Goal: Task Accomplishment & Management: Manage account settings

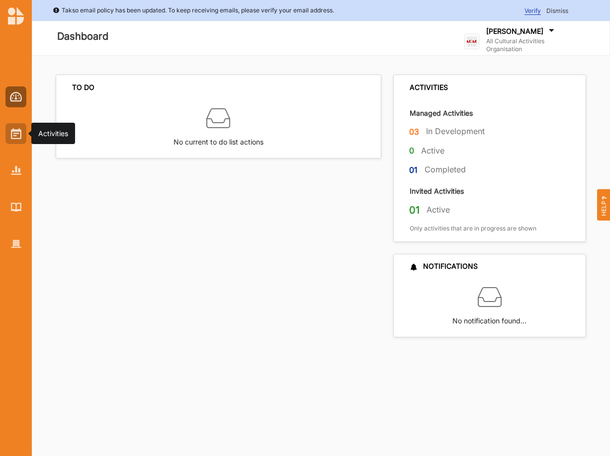
click at [9, 136] on div at bounding box center [15, 133] width 21 height 21
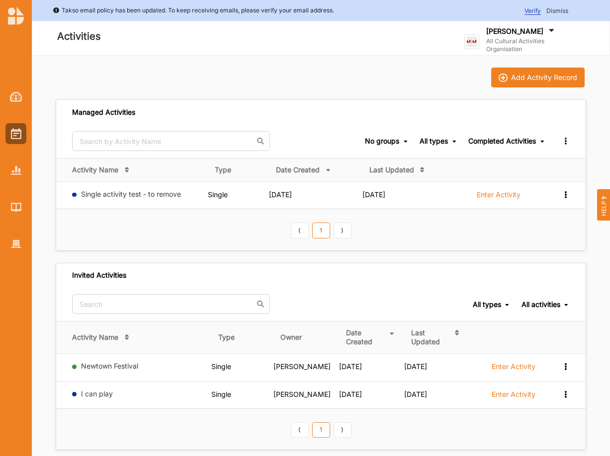
click at [525, 38] on label "All Cultural Activities Organisation" at bounding box center [533, 45] width 95 height 16
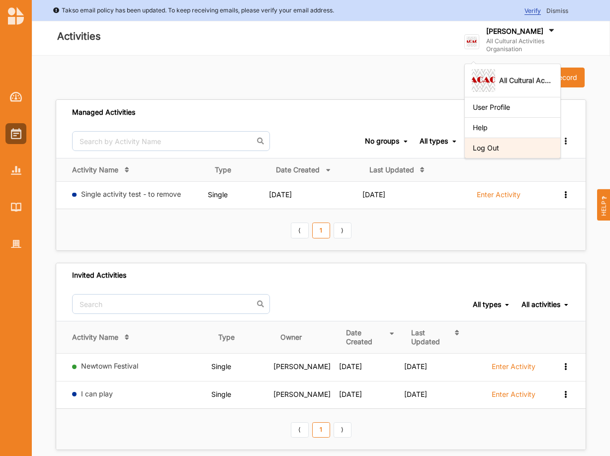
click at [489, 155] on div "Log Out" at bounding box center [512, 148] width 95 height 20
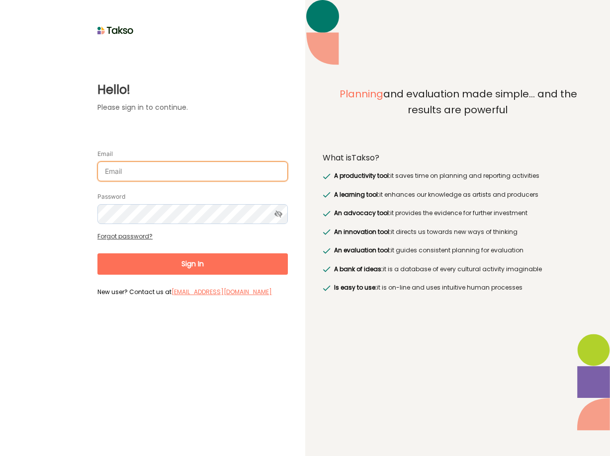
type input "[PERSON_NAME][EMAIL_ADDRESS][DOMAIN_NAME]"
